Goal: Check status

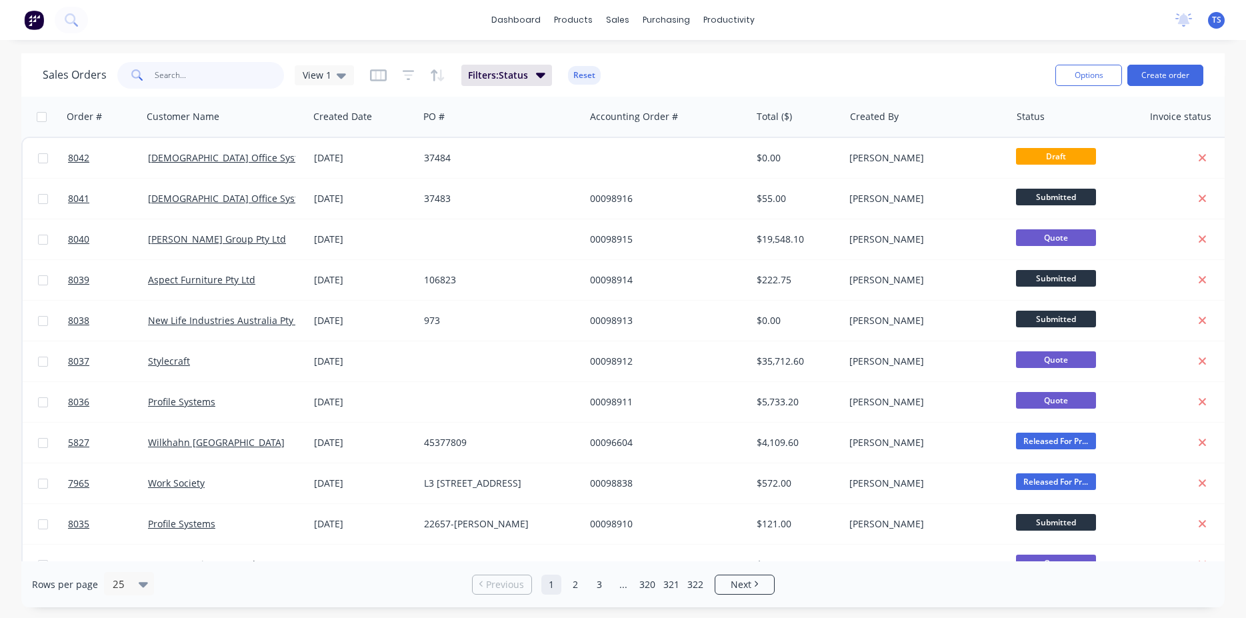
click at [207, 86] on input "text" at bounding box center [220, 75] width 130 height 27
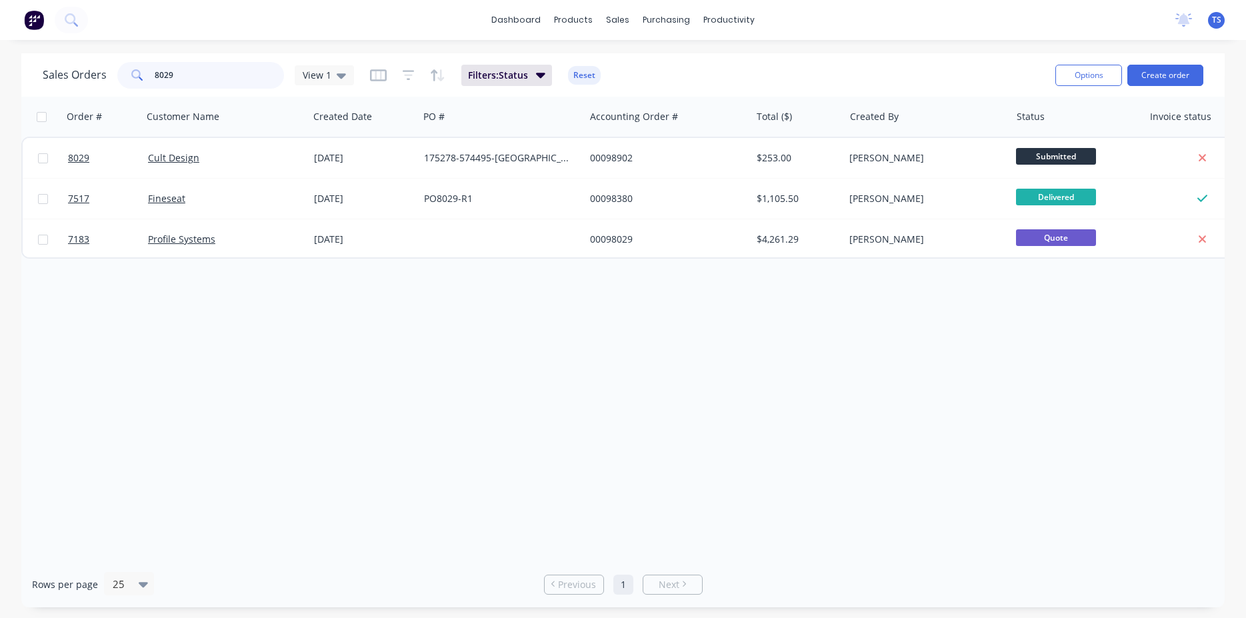
type input "8029"
click at [99, 161] on link "8029" at bounding box center [108, 158] width 80 height 40
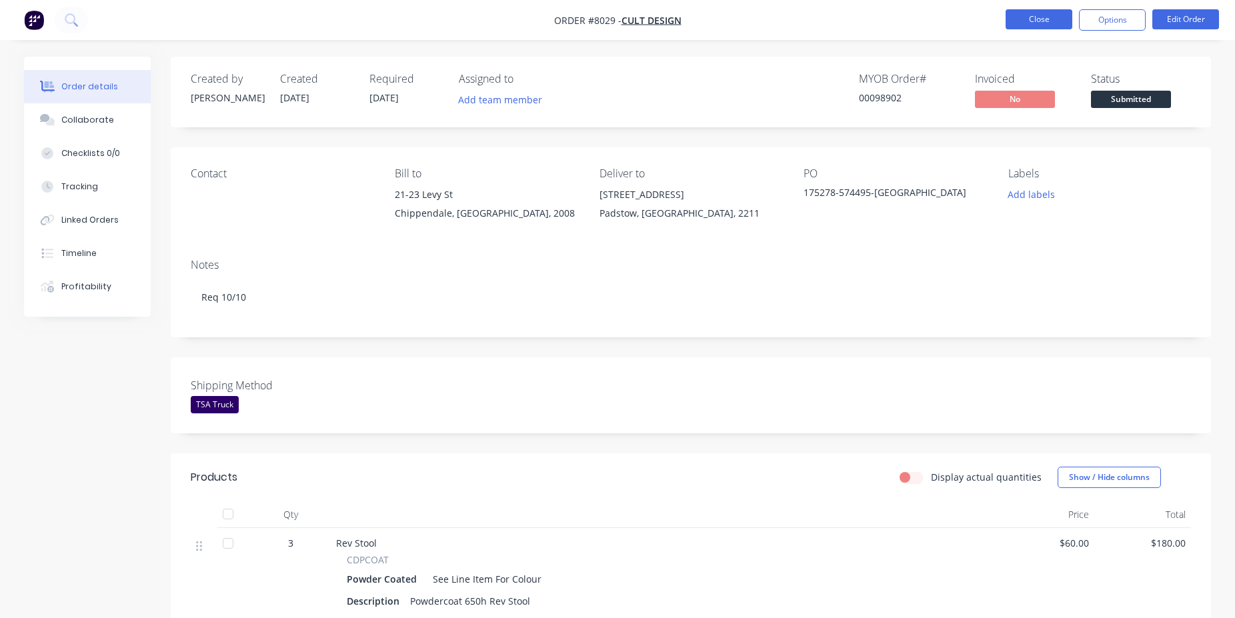
click at [1048, 23] on button "Close" at bounding box center [1039, 19] width 67 height 20
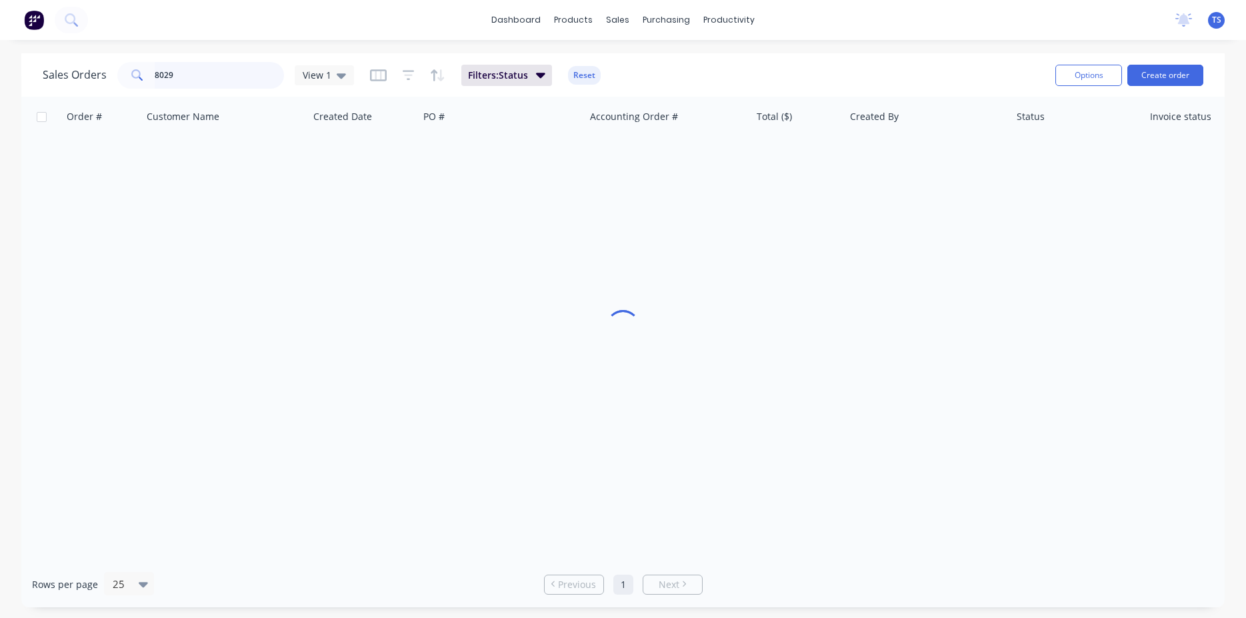
click at [187, 76] on input "8029" at bounding box center [220, 75] width 130 height 27
